Goal: Information Seeking & Learning: Learn about a topic

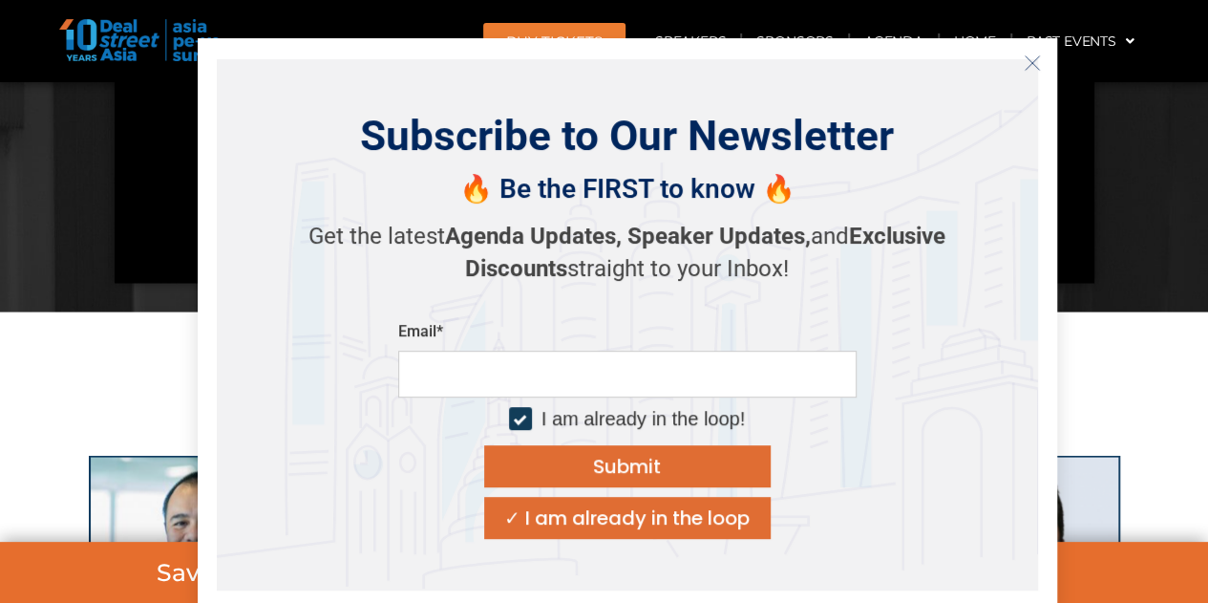
scroll to position [1910, 0]
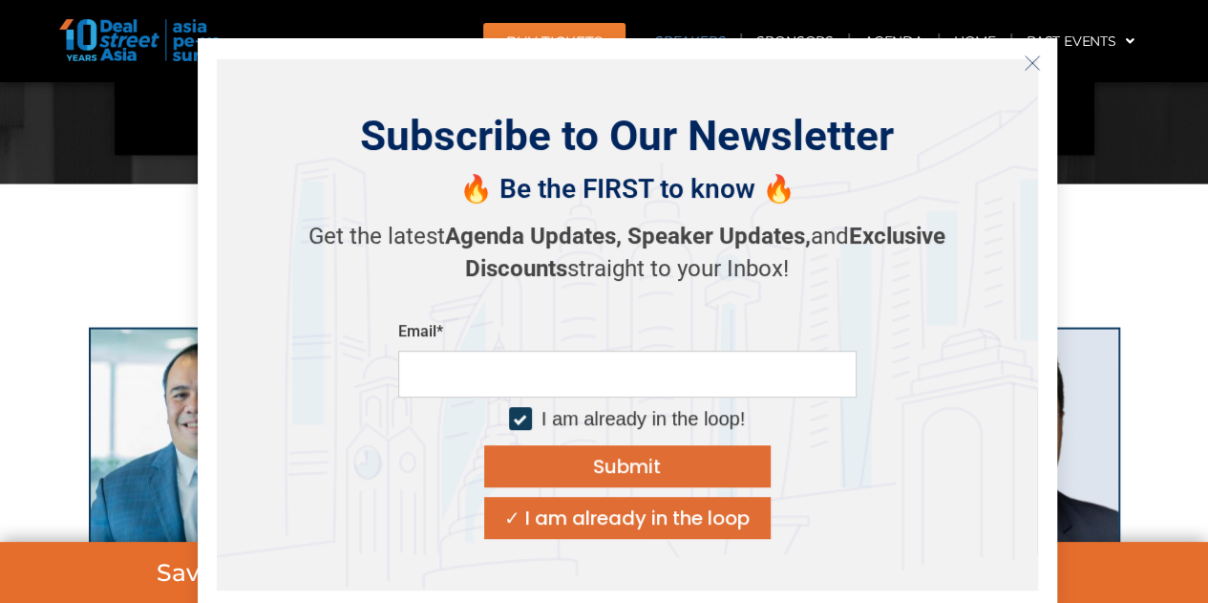
click at [1030, 66] on icon "Close" at bounding box center [1032, 62] width 17 height 17
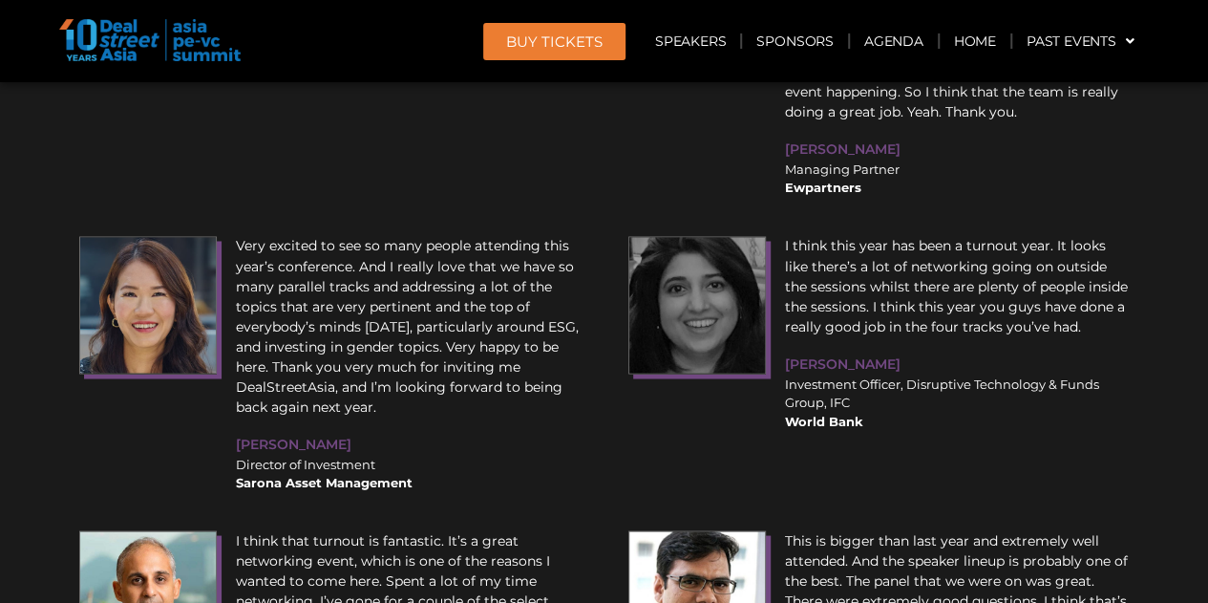
scroll to position [23256, 0]
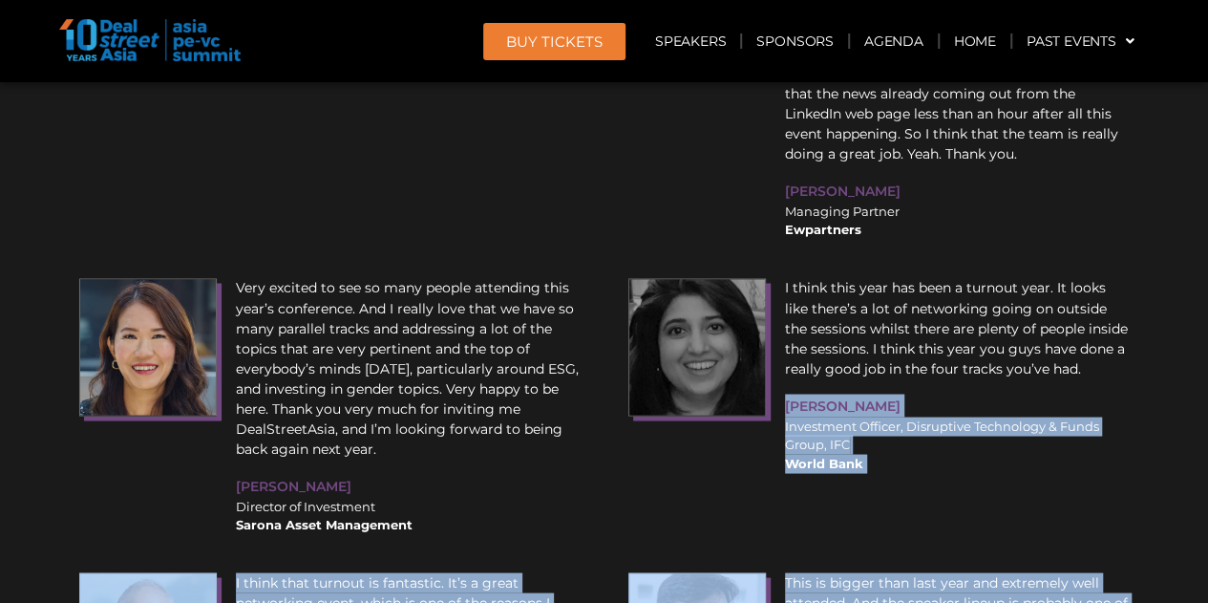
drag, startPoint x: 1206, startPoint y: 565, endPoint x: 1209, endPoint y: 30, distance: 534.9
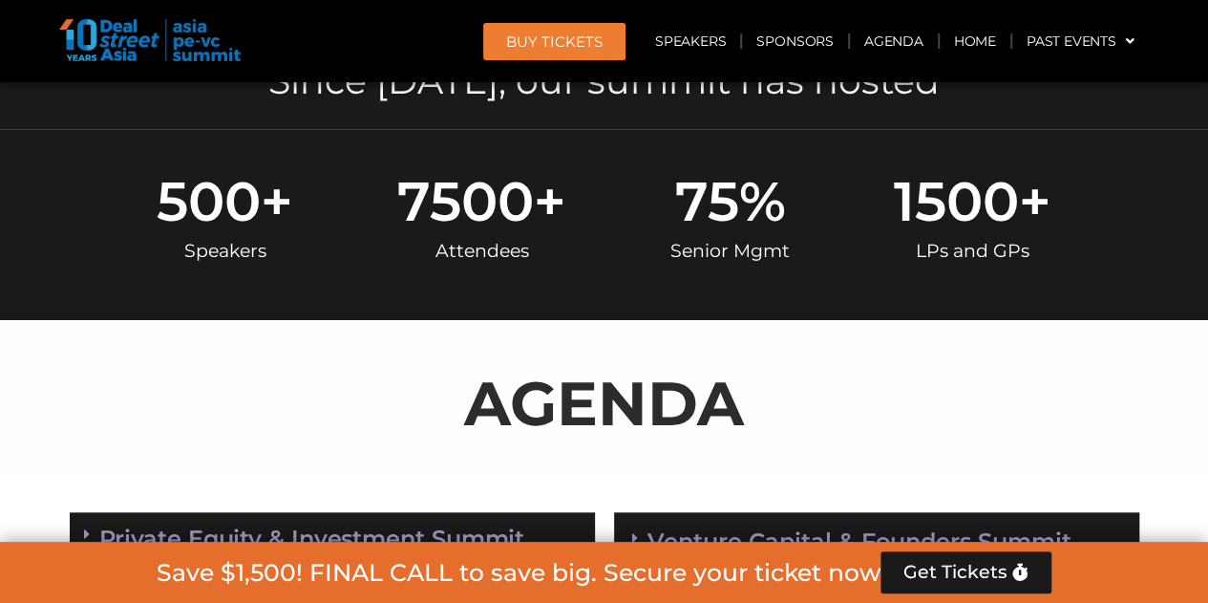
scroll to position [0, 0]
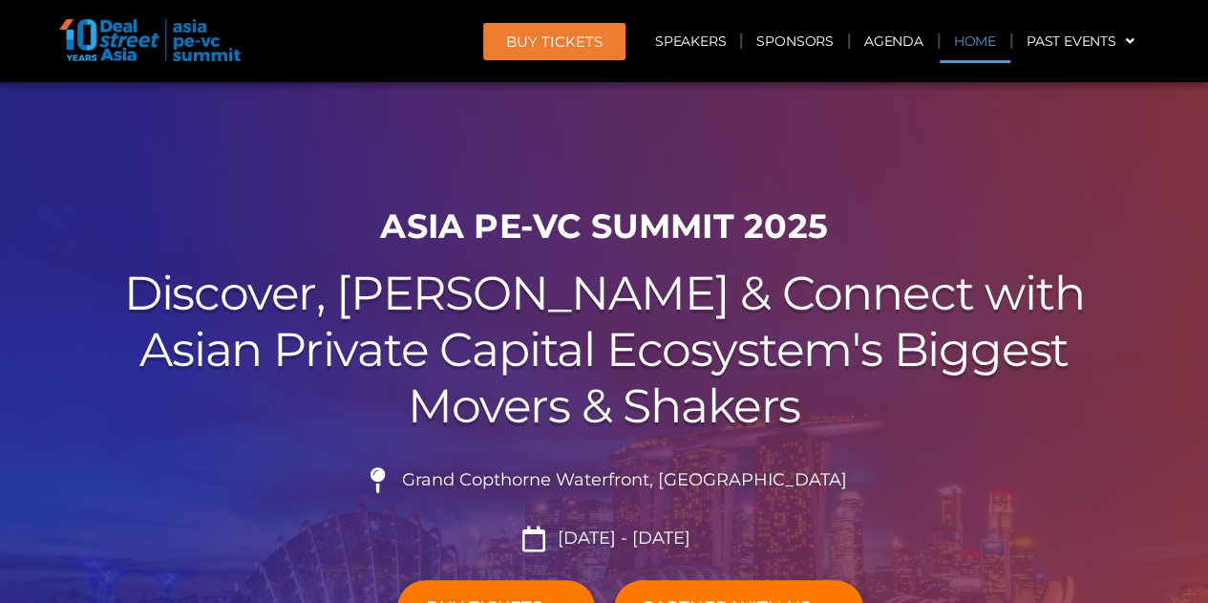
click at [957, 51] on link "Home" at bounding box center [975, 41] width 71 height 44
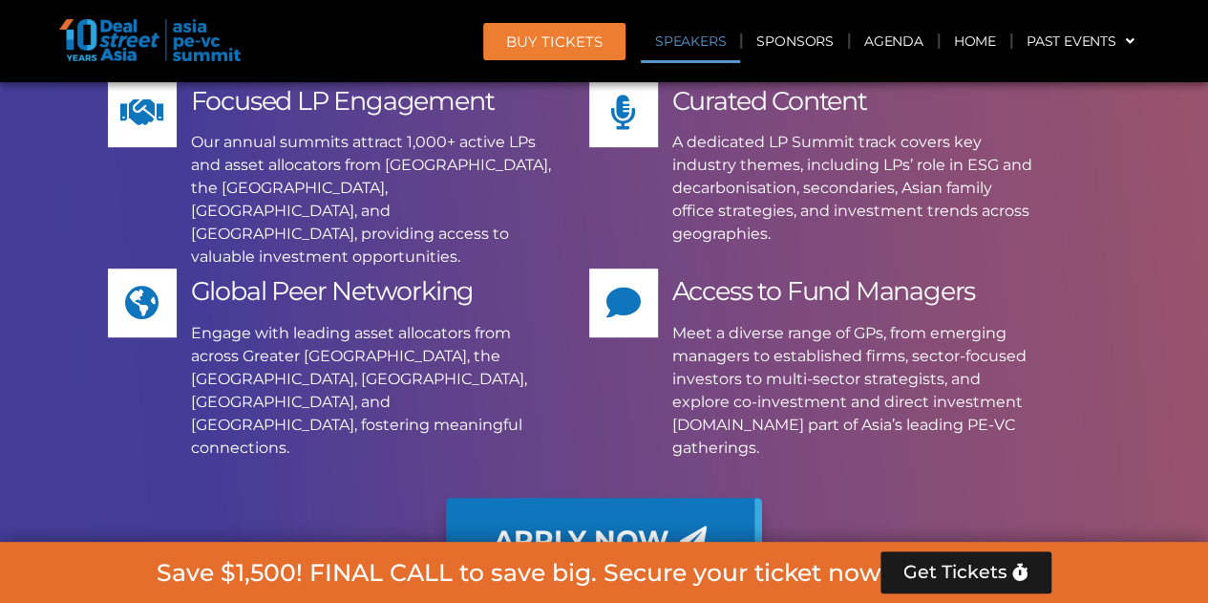
scroll to position [15421, 0]
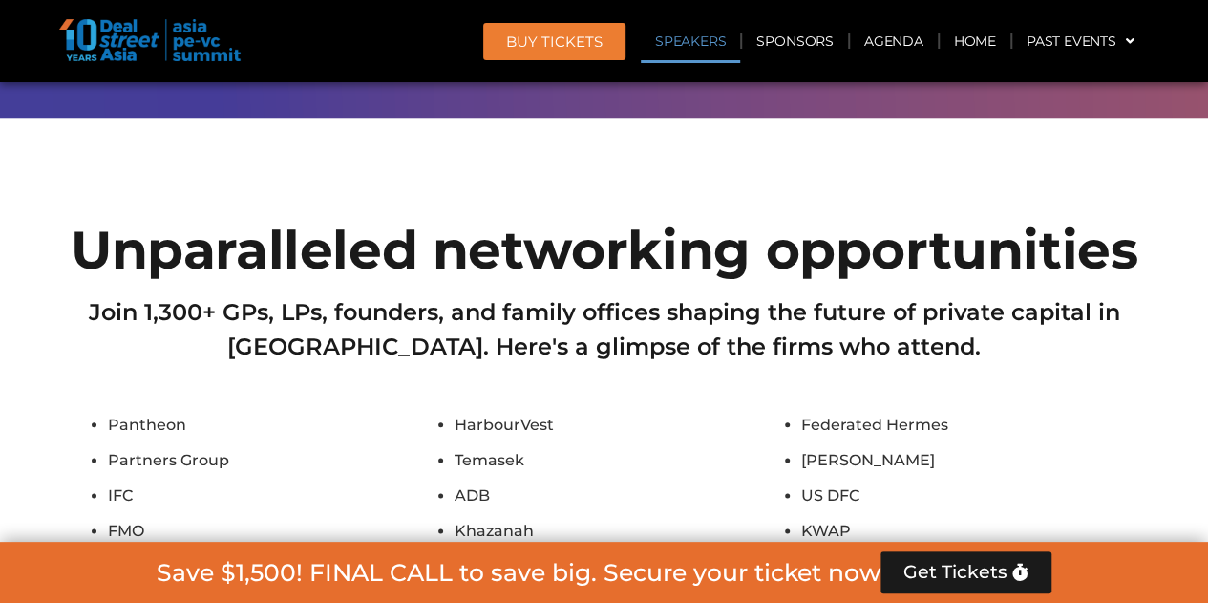
click at [227, 589] on li "Fullerton Financial" at bounding box center [276, 602] width 337 height 26
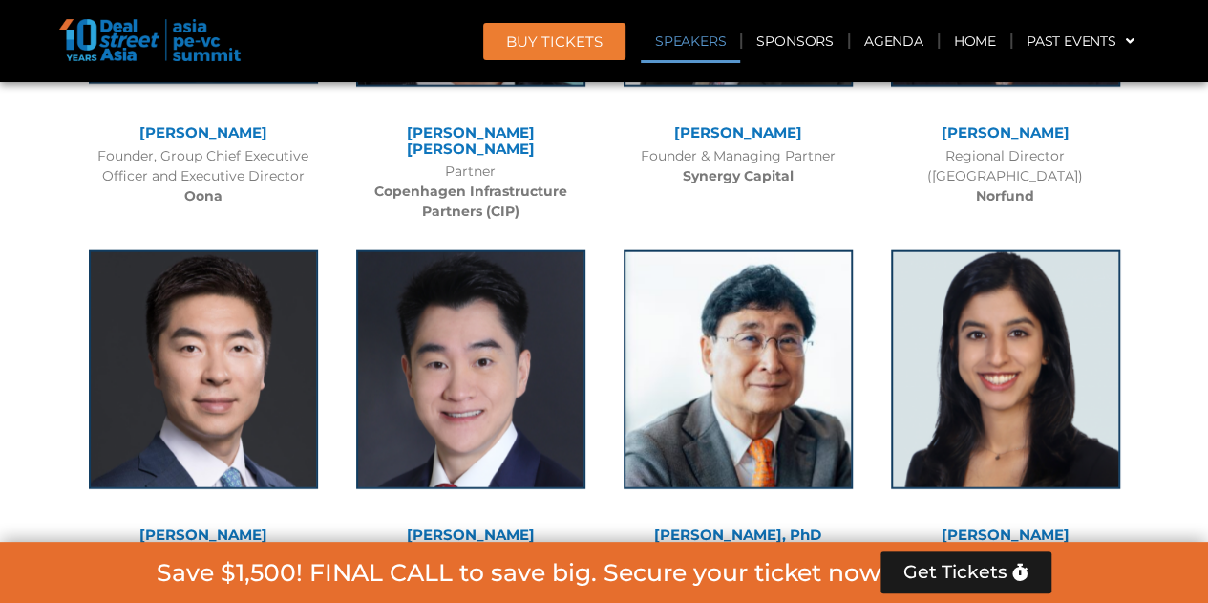
scroll to position [9594, 0]
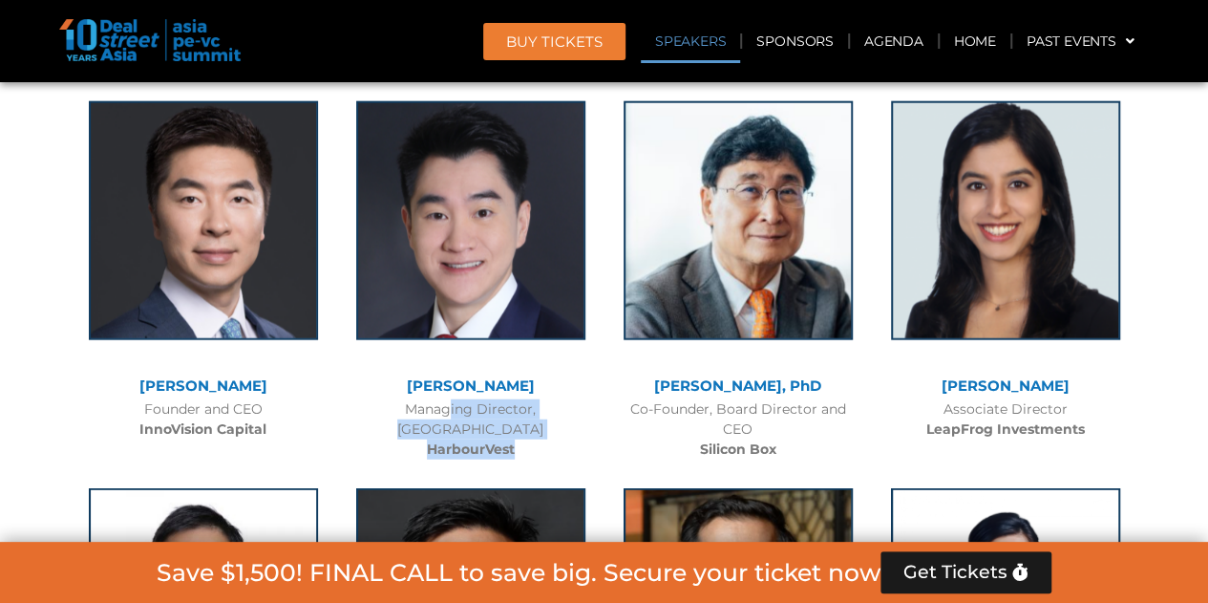
drag, startPoint x: 369, startPoint y: 309, endPoint x: 531, endPoint y: 333, distance: 164.3
click at [531, 399] on div "Managing Director, Singapore HarbourVest" at bounding box center [471, 429] width 248 height 60
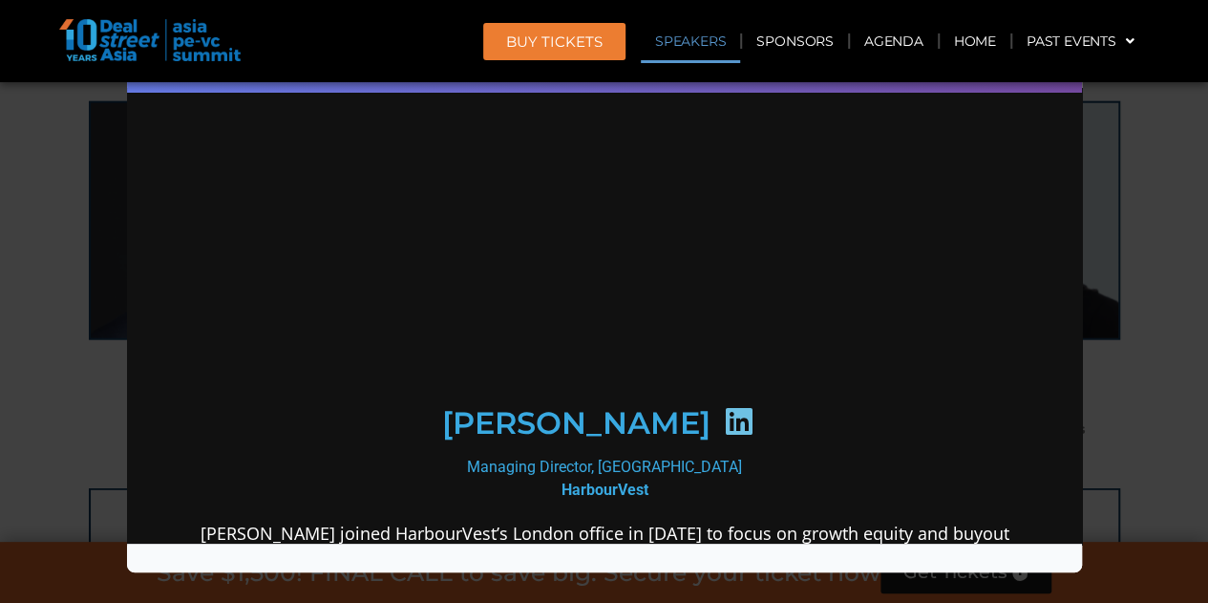
scroll to position [0, 0]
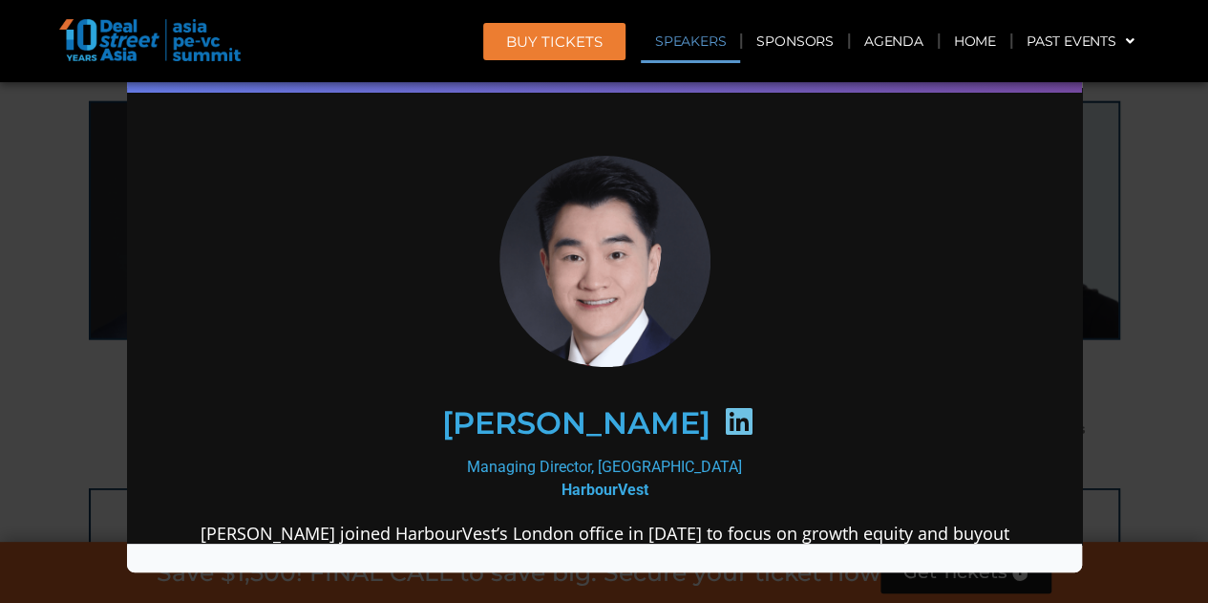
click at [67, 328] on div "Speaker Profile ×" at bounding box center [604, 301] width 1208 height 603
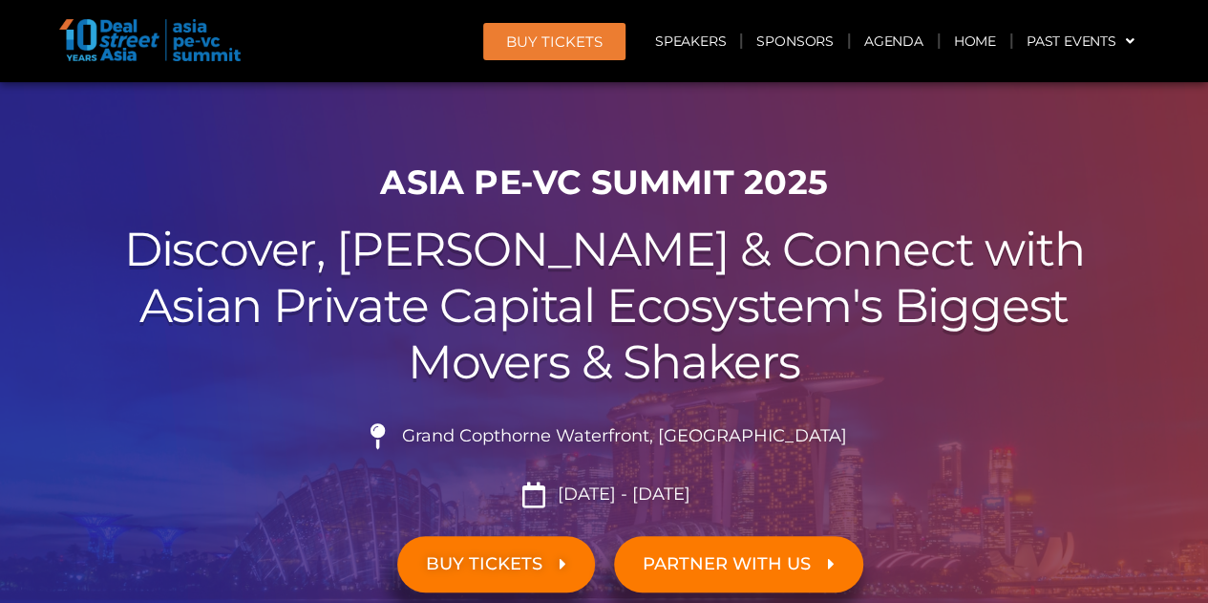
scroll to position [42, 0]
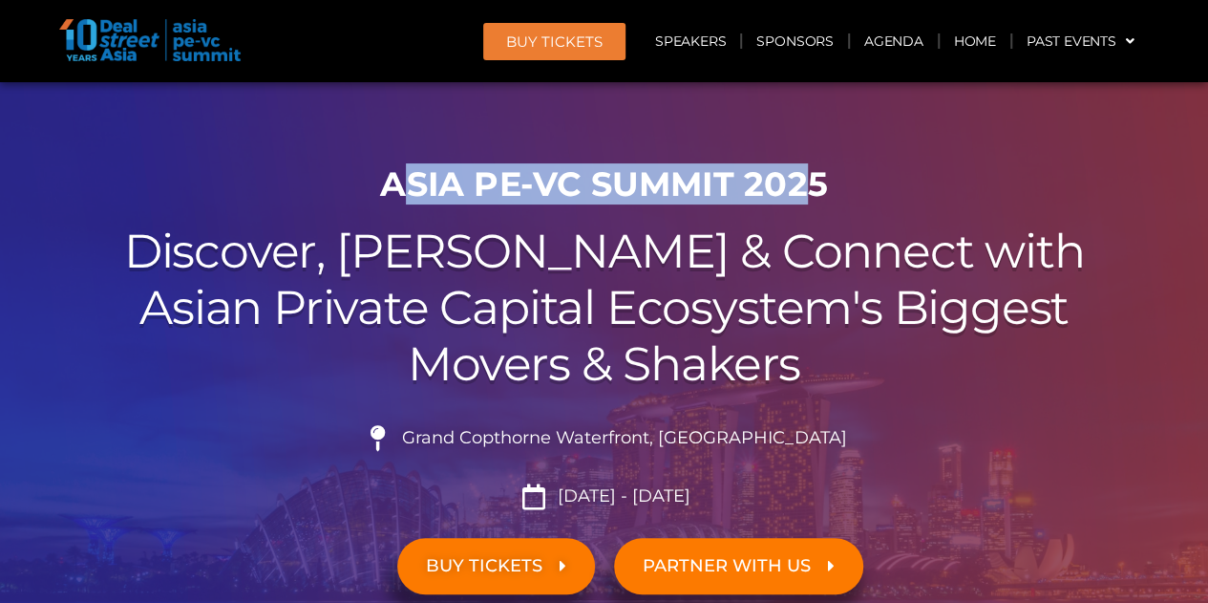
drag, startPoint x: 394, startPoint y: 192, endPoint x: 810, endPoint y: 192, distance: 416.5
click at [808, 192] on h1 "ASIA PE-VC Summit 2025" at bounding box center [605, 184] width 1070 height 40
click at [812, 192] on h1 "ASIA PE-VC Summit 2025" at bounding box center [605, 184] width 1070 height 40
